Goal: Information Seeking & Learning: Learn about a topic

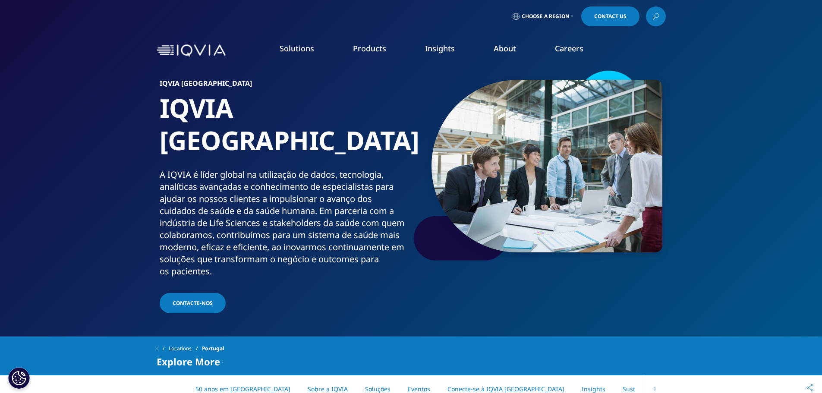
click at [566, 53] on link "Careers" at bounding box center [569, 48] width 28 height 10
click at [572, 46] on link "Careers" at bounding box center [569, 48] width 28 height 10
click at [563, 15] on span "Choose a Region" at bounding box center [546, 16] width 48 height 7
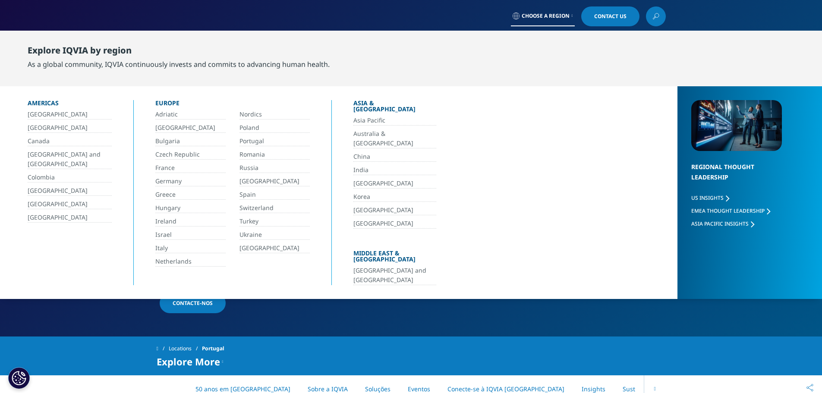
click at [277, 247] on link "[GEOGRAPHIC_DATA]" at bounding box center [274, 248] width 70 height 10
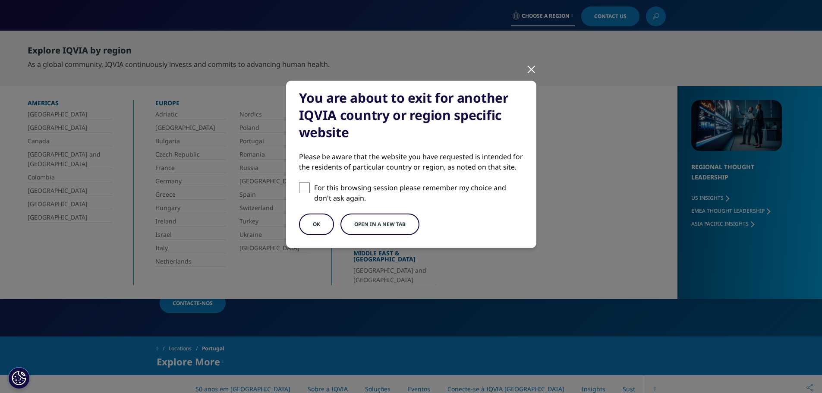
click at [381, 224] on button "Open in a new tab" at bounding box center [379, 225] width 79 height 22
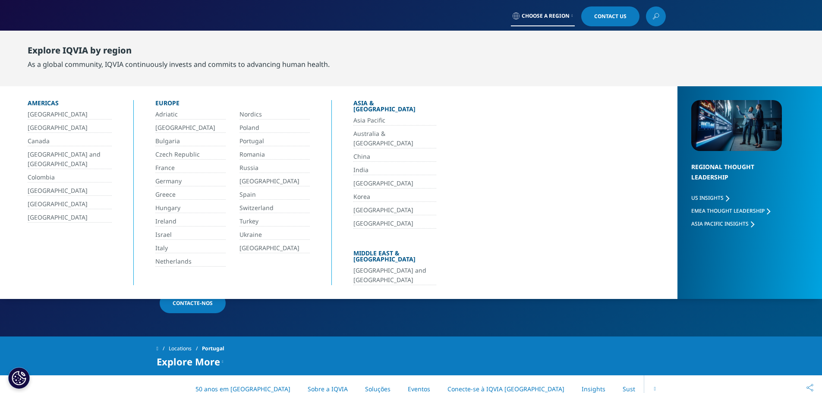
click at [258, 139] on link "Portugal" at bounding box center [274, 141] width 70 height 10
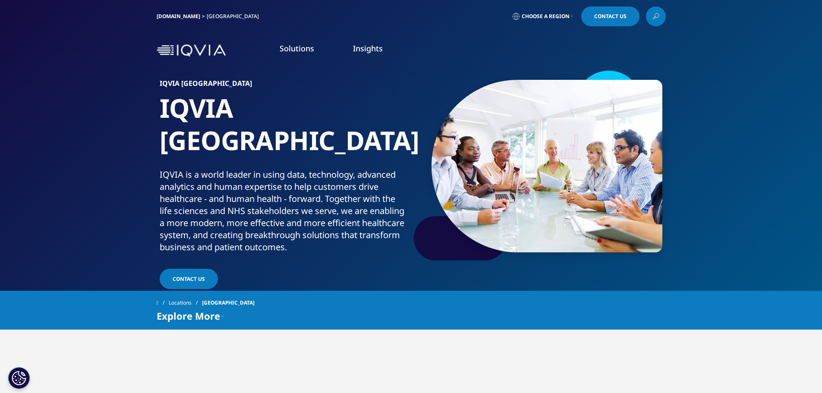
click at [567, 15] on span "Choose a Region" at bounding box center [546, 16] width 48 height 7
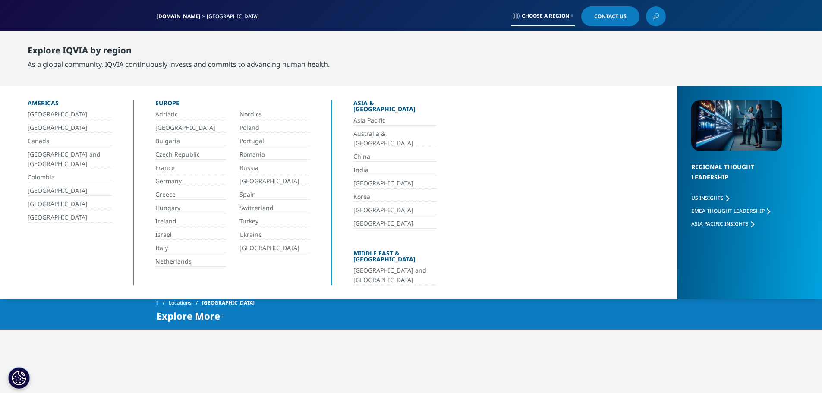
click at [254, 138] on link "Portugal" at bounding box center [274, 141] width 70 height 10
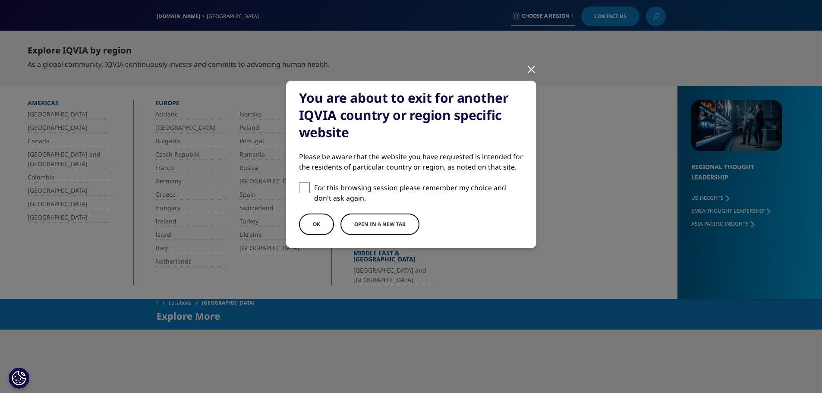
click at [371, 222] on button "Open in a new tab" at bounding box center [379, 225] width 79 height 22
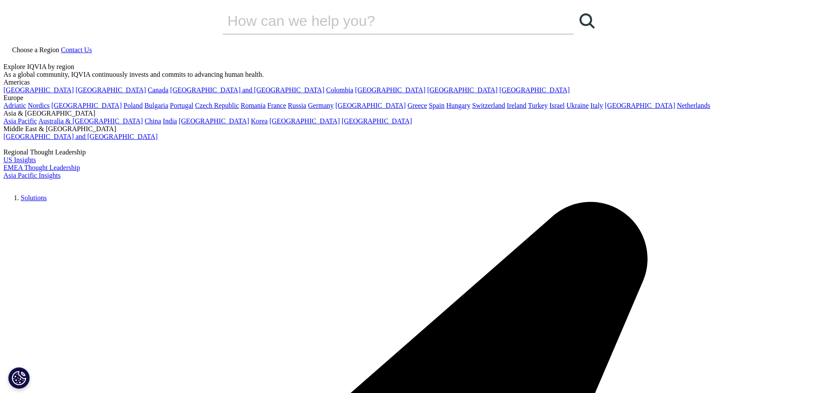
click at [59, 46] on span "Choose a Region" at bounding box center [35, 49] width 47 height 7
click at [193, 109] on link "Portugal" at bounding box center [181, 105] width 23 height 7
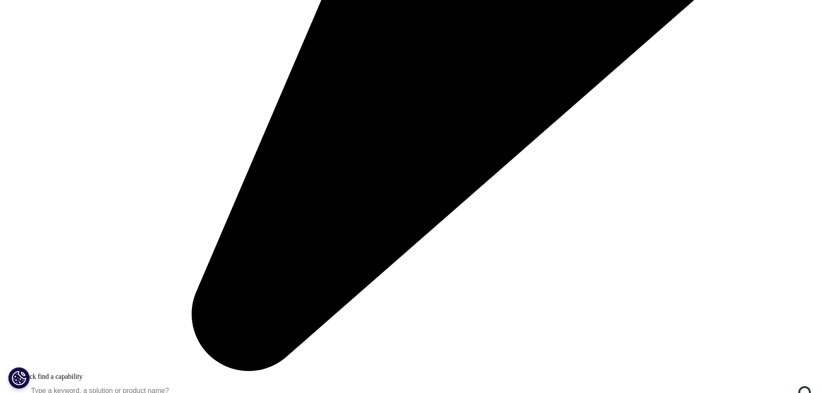
scroll to position [1079, 0]
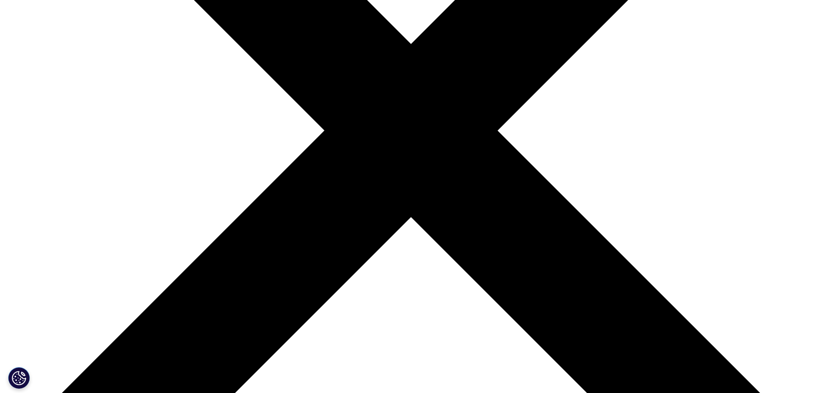
scroll to position [281, 0]
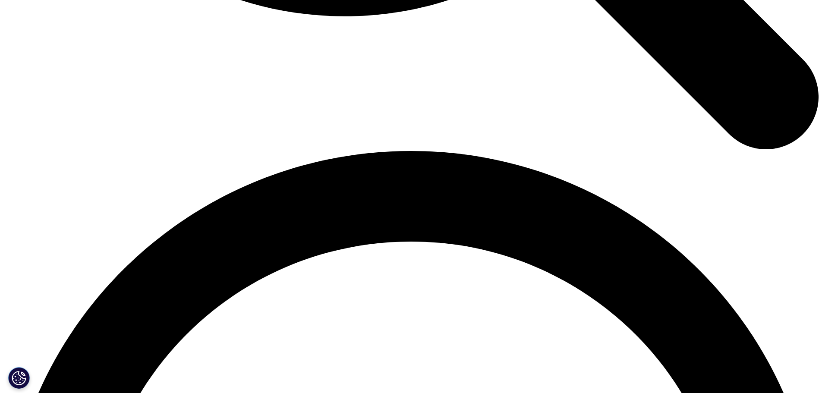
scroll to position [1488, 0]
